Goal: Task Accomplishment & Management: Use online tool/utility

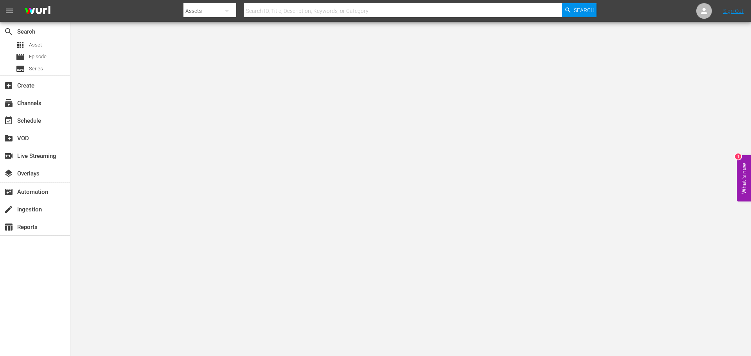
click at [642, 93] on body "menu Search By Assets Search ID, Title, Description, Keywords, or Category Sear…" at bounding box center [375, 178] width 751 height 356
click at [39, 102] on div "subscriptions Channels" at bounding box center [22, 102] width 44 height 7
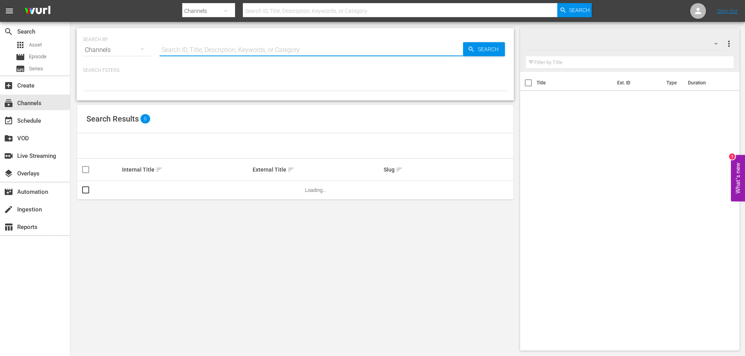
click at [239, 51] on input "text" at bounding box center [311, 50] width 303 height 19
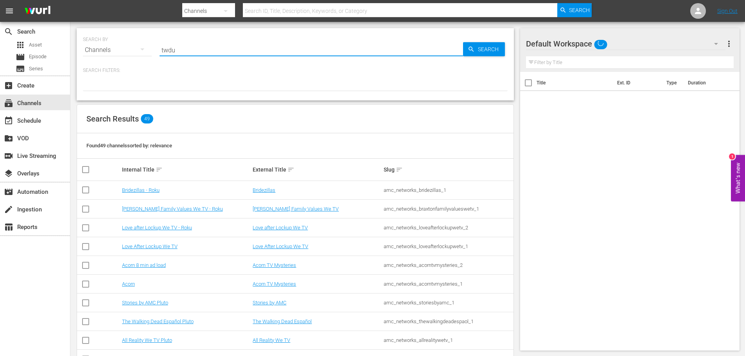
type input "twdu"
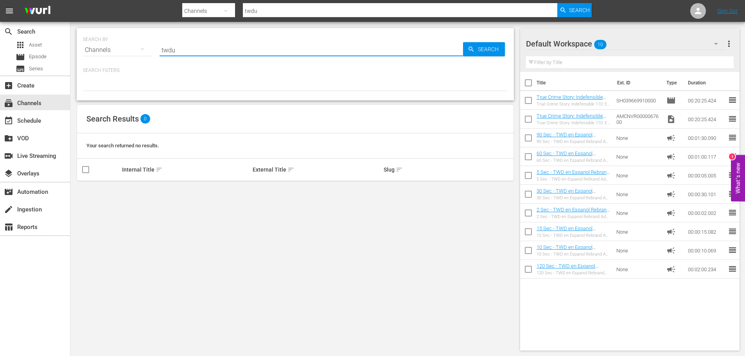
click at [212, 52] on input "twdu" at bounding box center [311, 50] width 303 height 19
type input "twd"
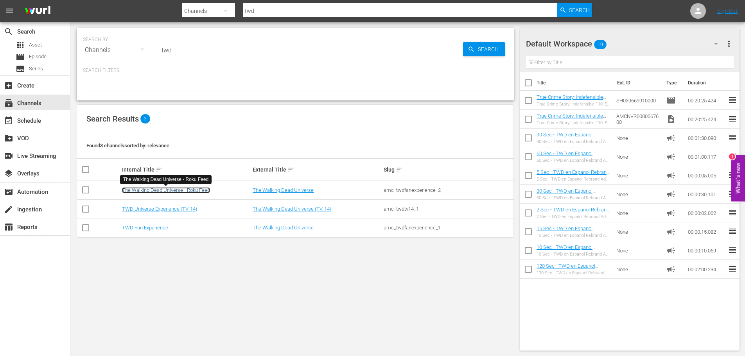
click at [190, 190] on link "The Walking Dead Universe - Roku Feed" at bounding box center [166, 190] width 88 height 6
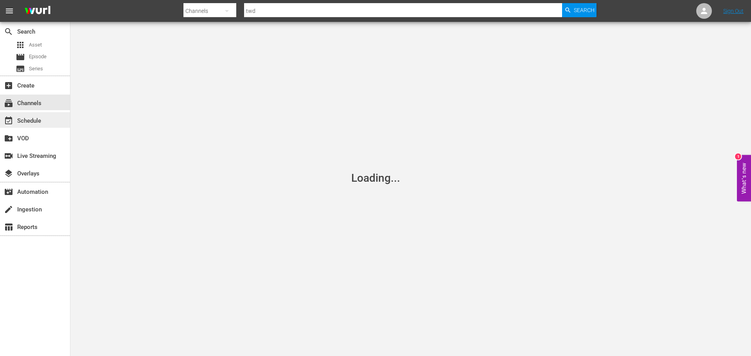
click at [44, 122] on div "event_available Schedule" at bounding box center [35, 120] width 70 height 16
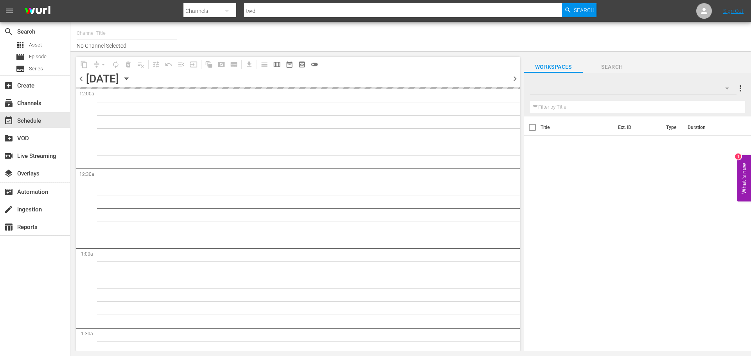
type input "The Walking Dead Universe - Roku Feed (1215)"
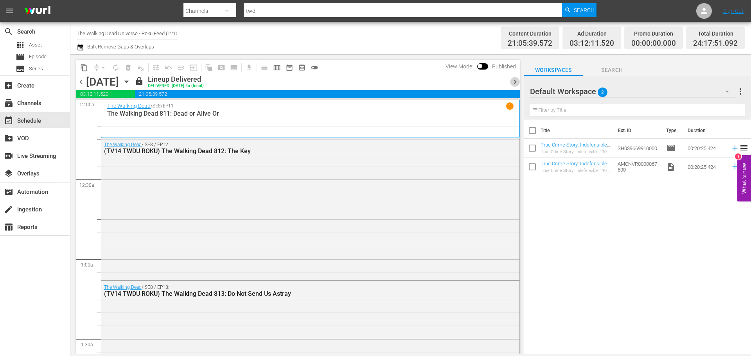
click at [515, 83] on span "chevron_right" at bounding box center [515, 82] width 10 height 10
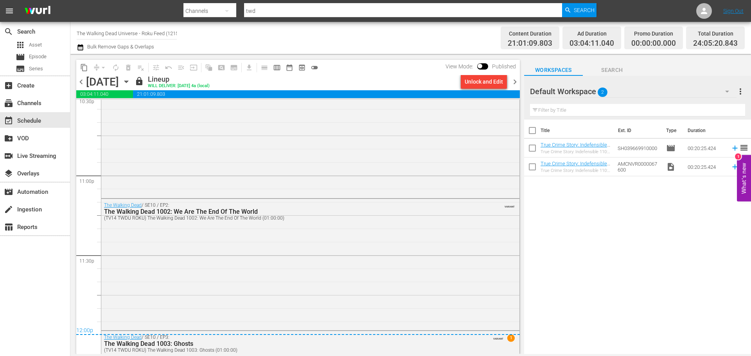
scroll to position [3607, 0]
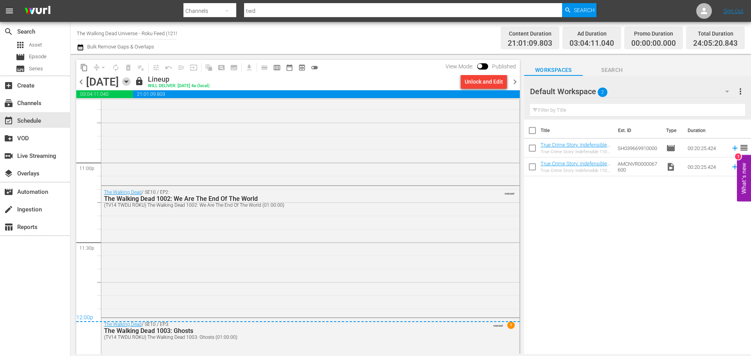
click at [131, 84] on icon "button" at bounding box center [126, 81] width 9 height 9
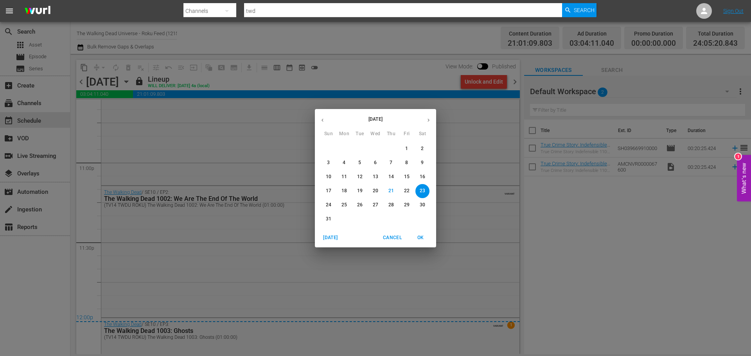
click at [327, 222] on p "31" at bounding box center [328, 219] width 5 height 7
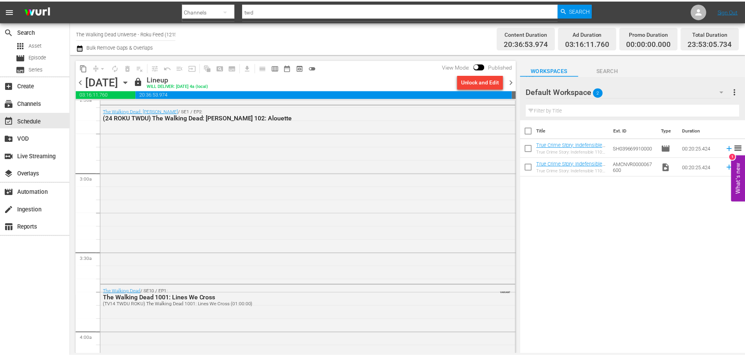
scroll to position [418, 0]
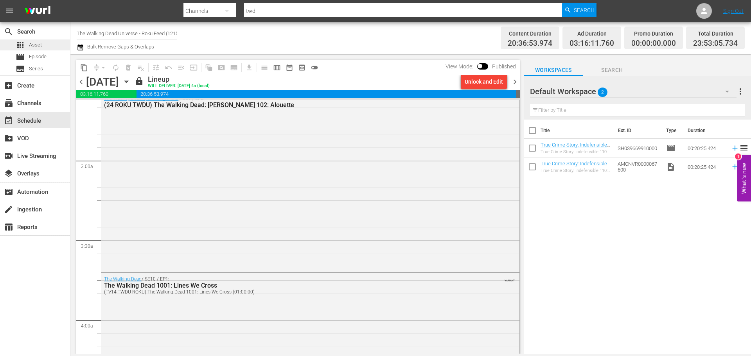
click at [31, 44] on span "Asset" at bounding box center [35, 45] width 13 height 8
